Goal: Check status

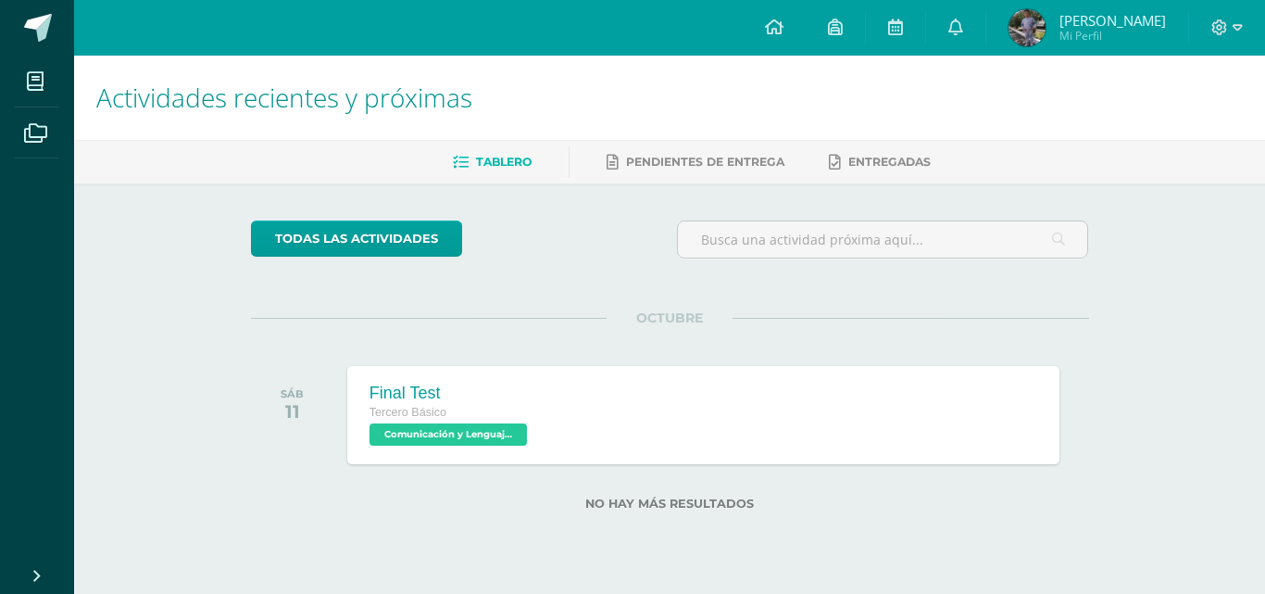
click at [1043, 15] on img at bounding box center [1026, 27] width 37 height 37
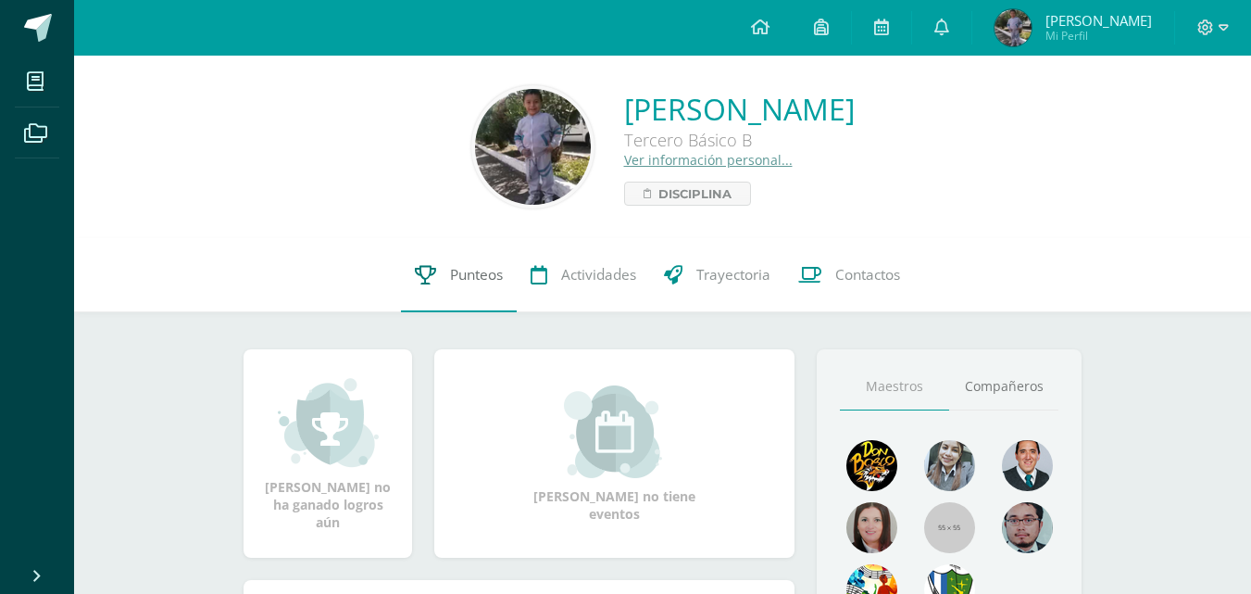
click at [458, 284] on span "Punteos" at bounding box center [476, 274] width 53 height 19
